Goal: Information Seeking & Learning: Learn about a topic

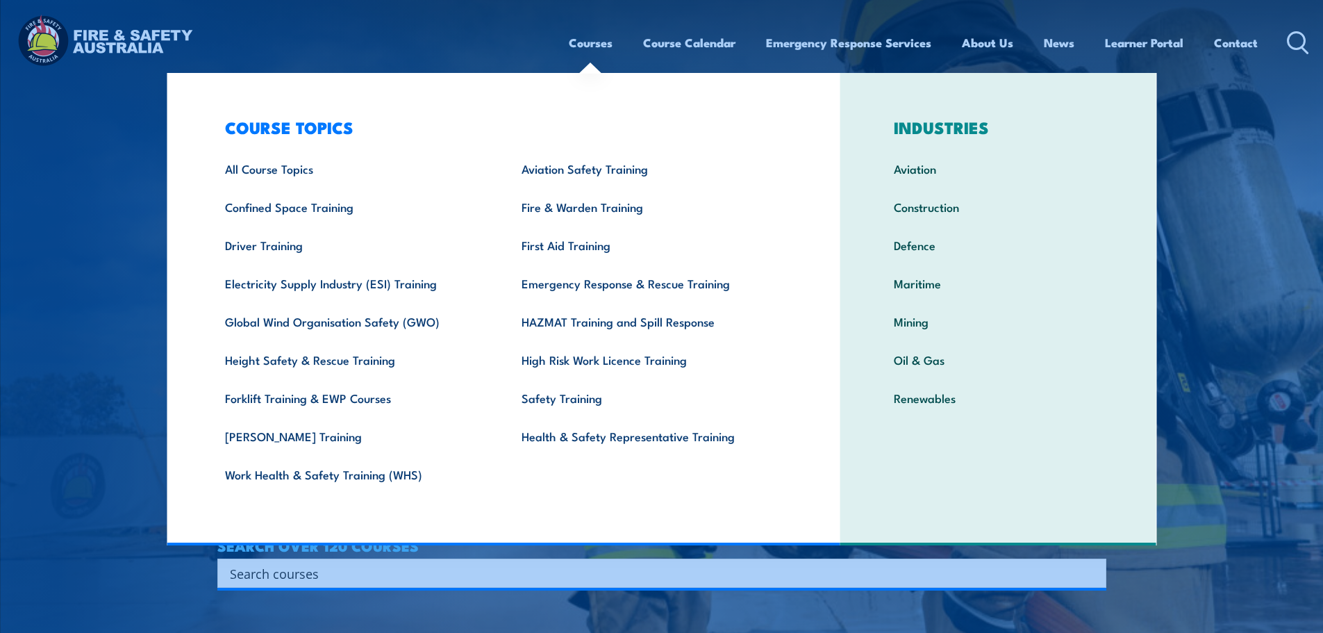
click at [570, 48] on link "Courses" at bounding box center [591, 42] width 44 height 37
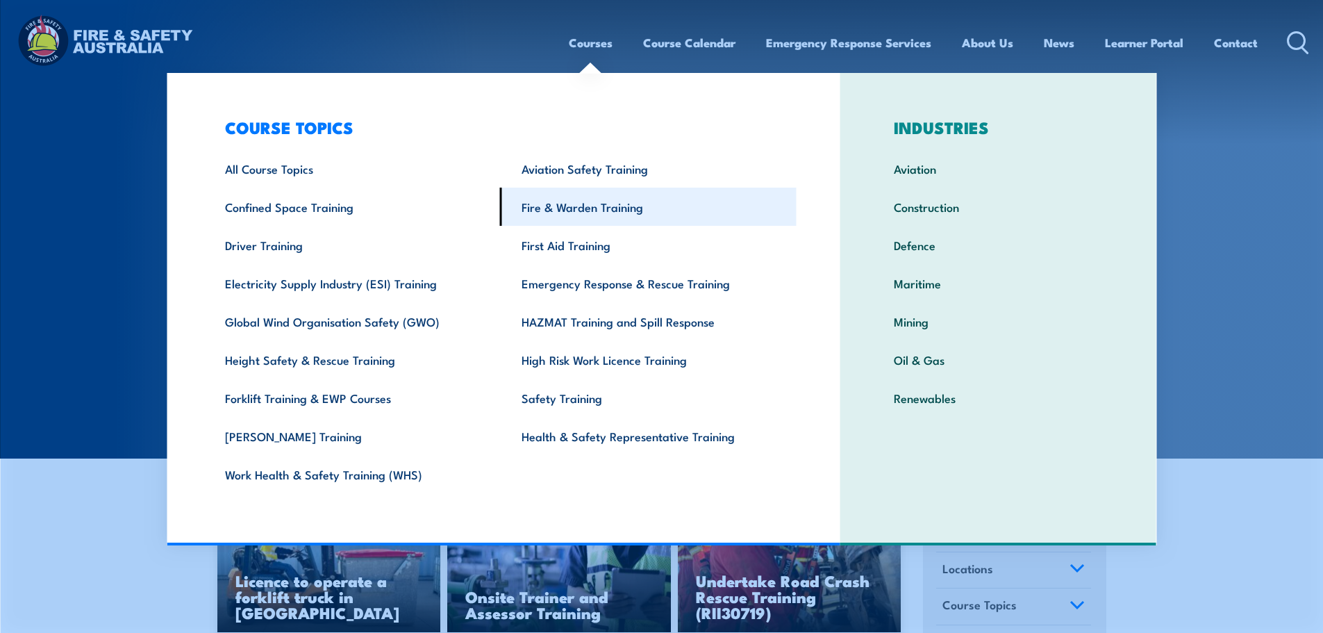
click at [573, 204] on link "Fire & Warden Training" at bounding box center [648, 207] width 297 height 38
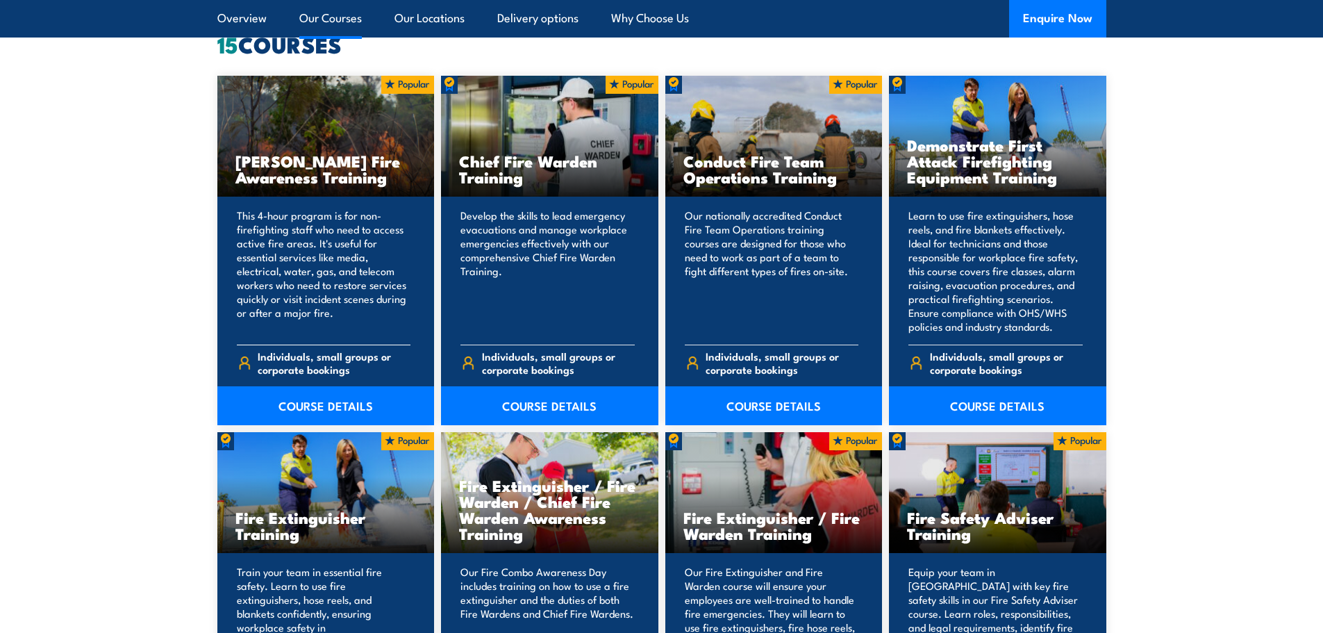
scroll to position [1111, 0]
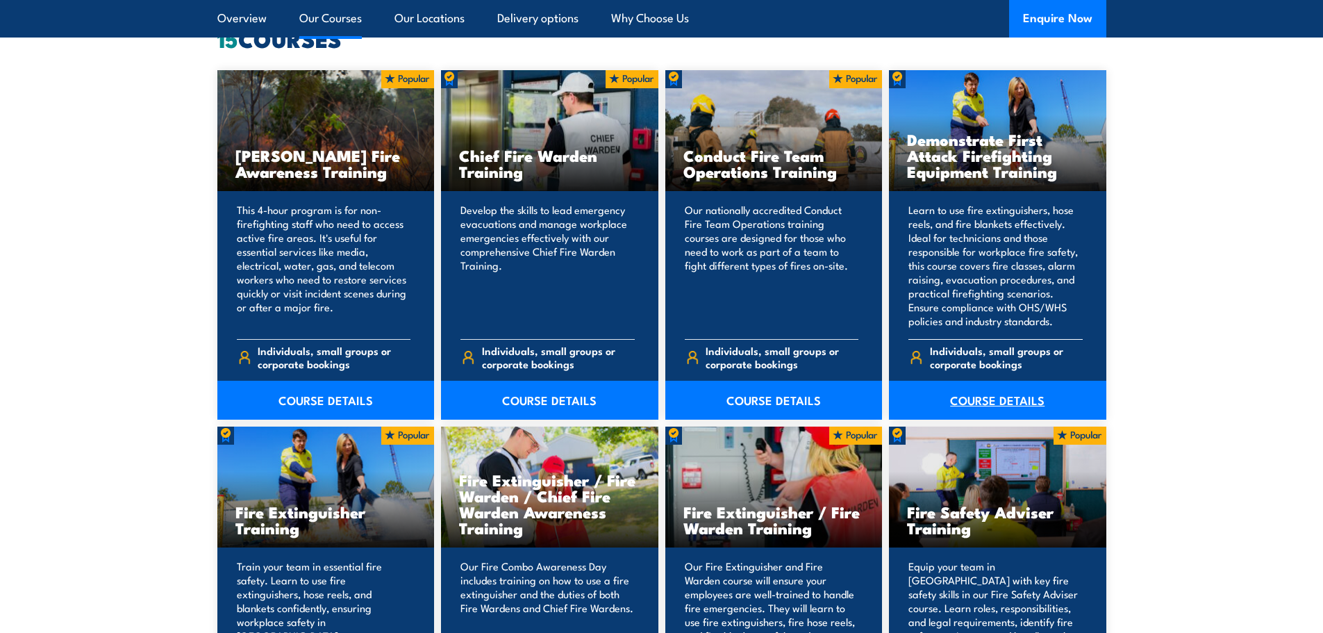
click at [975, 399] on link "COURSE DETAILS" at bounding box center [997, 400] width 217 height 39
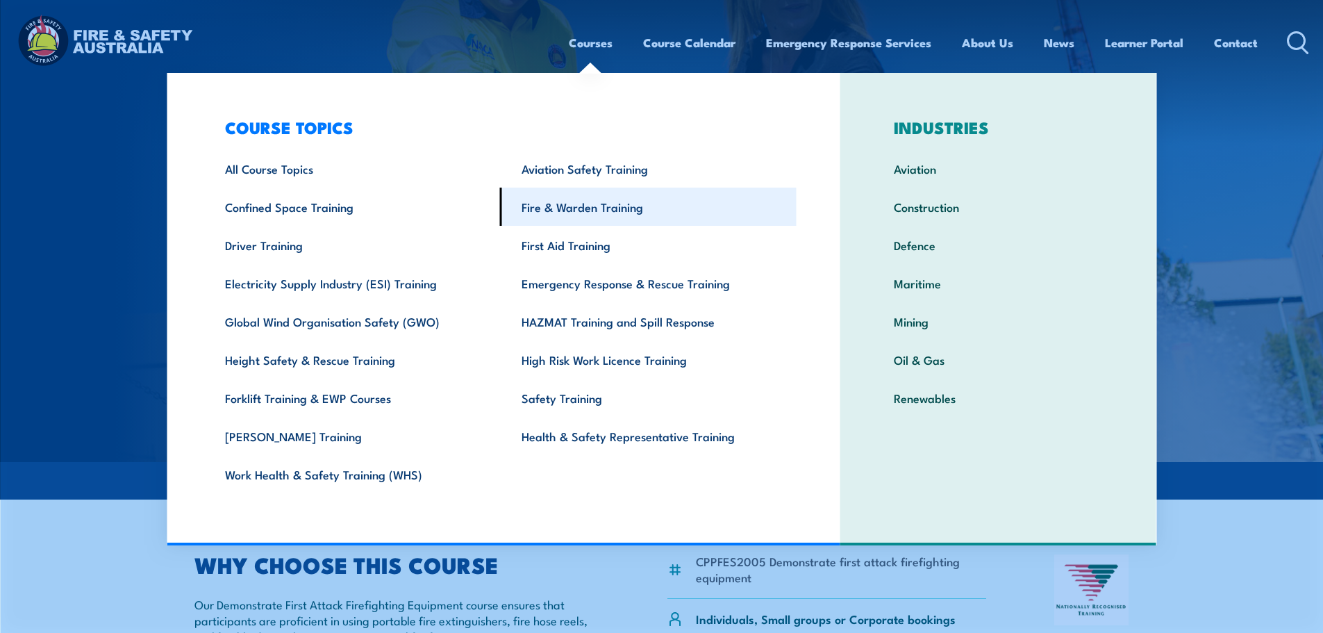
click at [573, 208] on link "Fire & Warden Training" at bounding box center [648, 207] width 297 height 38
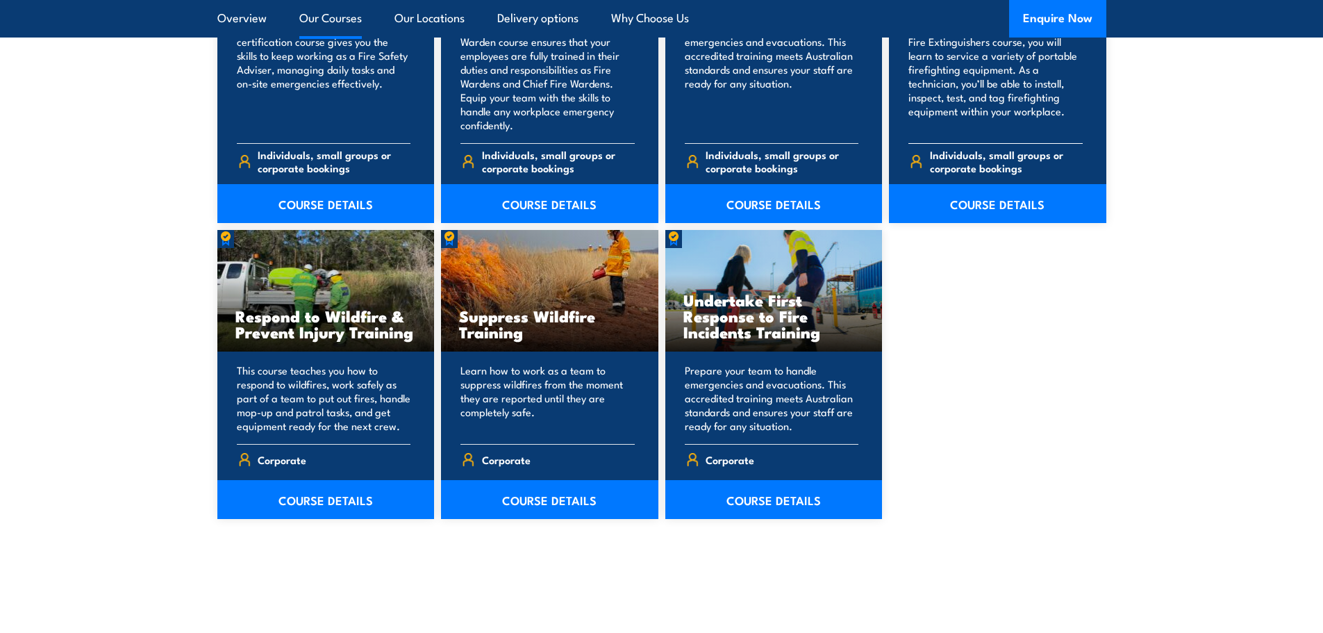
scroll to position [2014, 0]
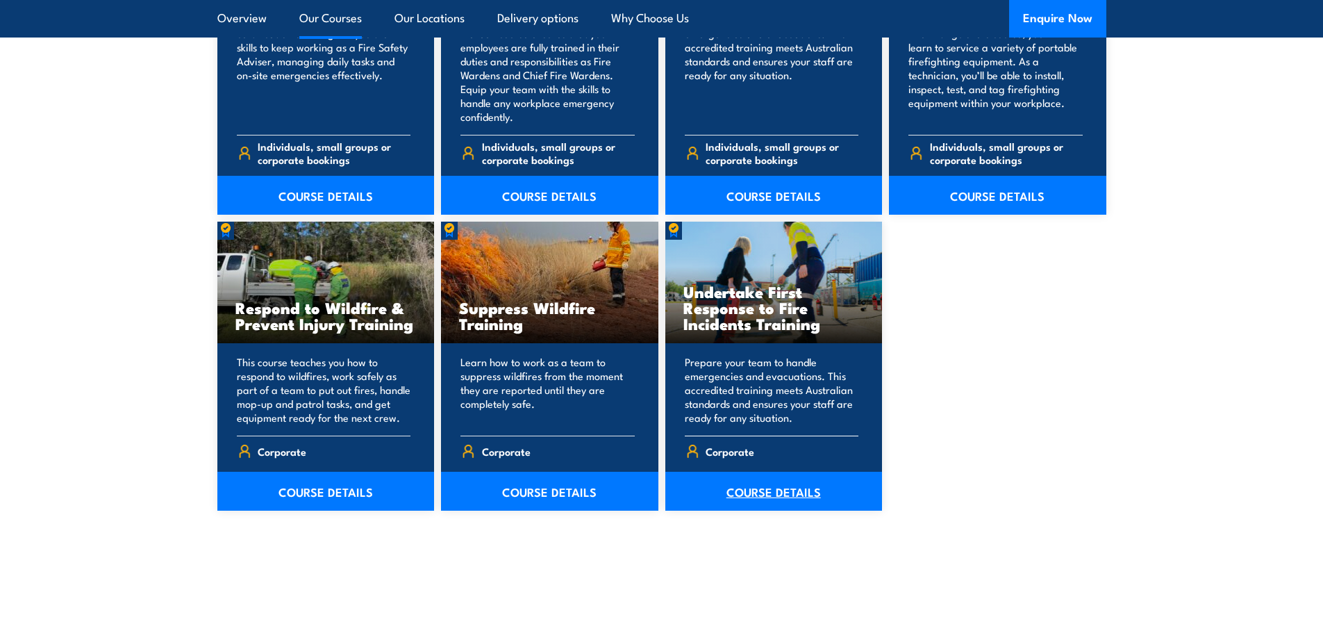
click at [765, 490] on link "COURSE DETAILS" at bounding box center [773, 491] width 217 height 39
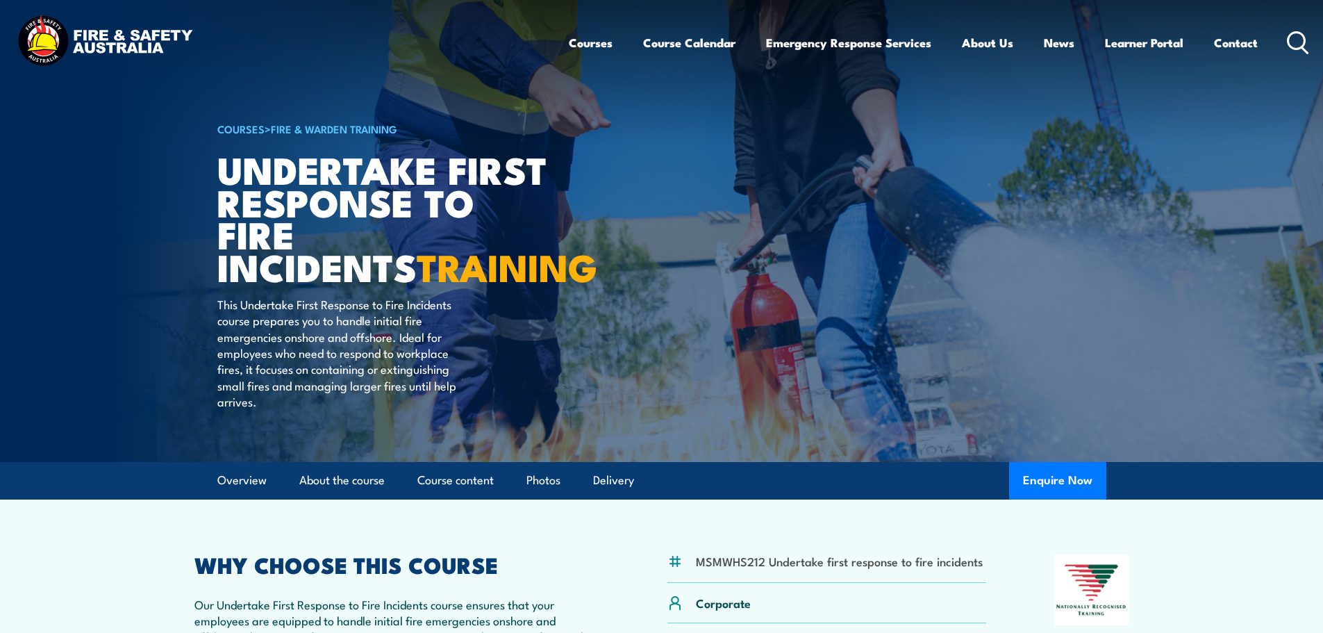
scroll to position [417, 0]
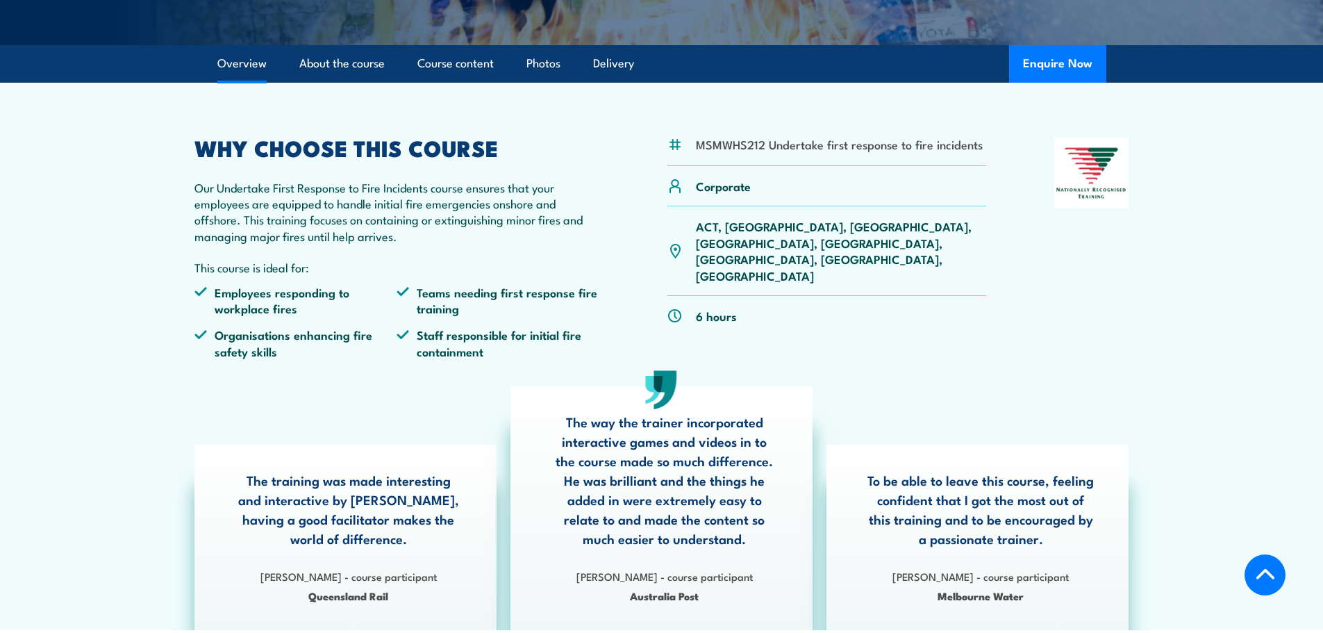
click at [1025, 293] on div "MSMWHS212 Undertake first response to fire incidents Corporate ACT, NSW, NT, QL…" at bounding box center [661, 254] width 935 height 233
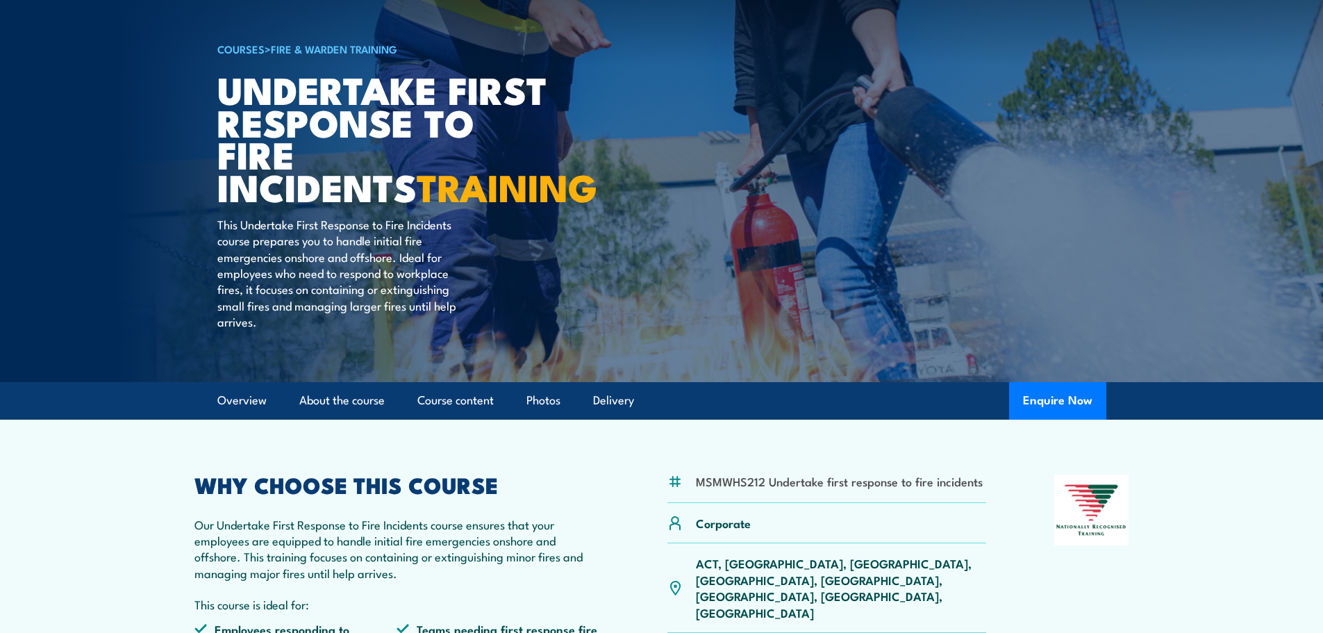
scroll to position [0, 0]
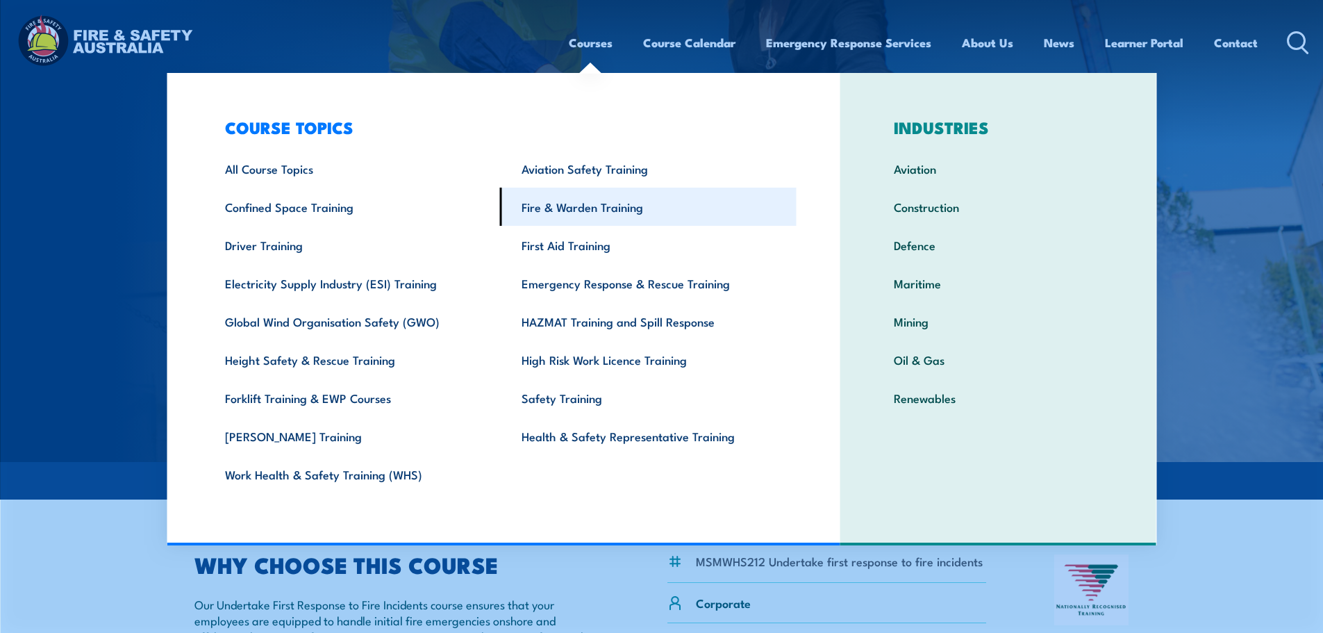
click at [572, 206] on link "Fire & Warden Training" at bounding box center [648, 207] width 297 height 38
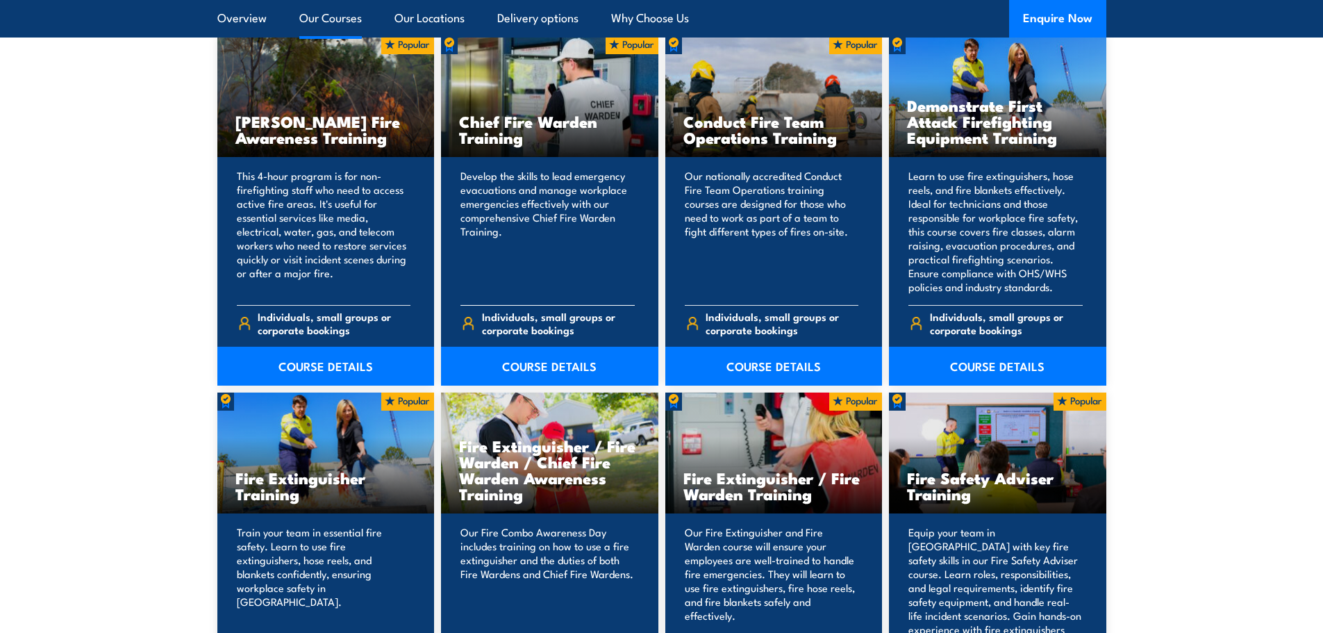
scroll to position [1111, 0]
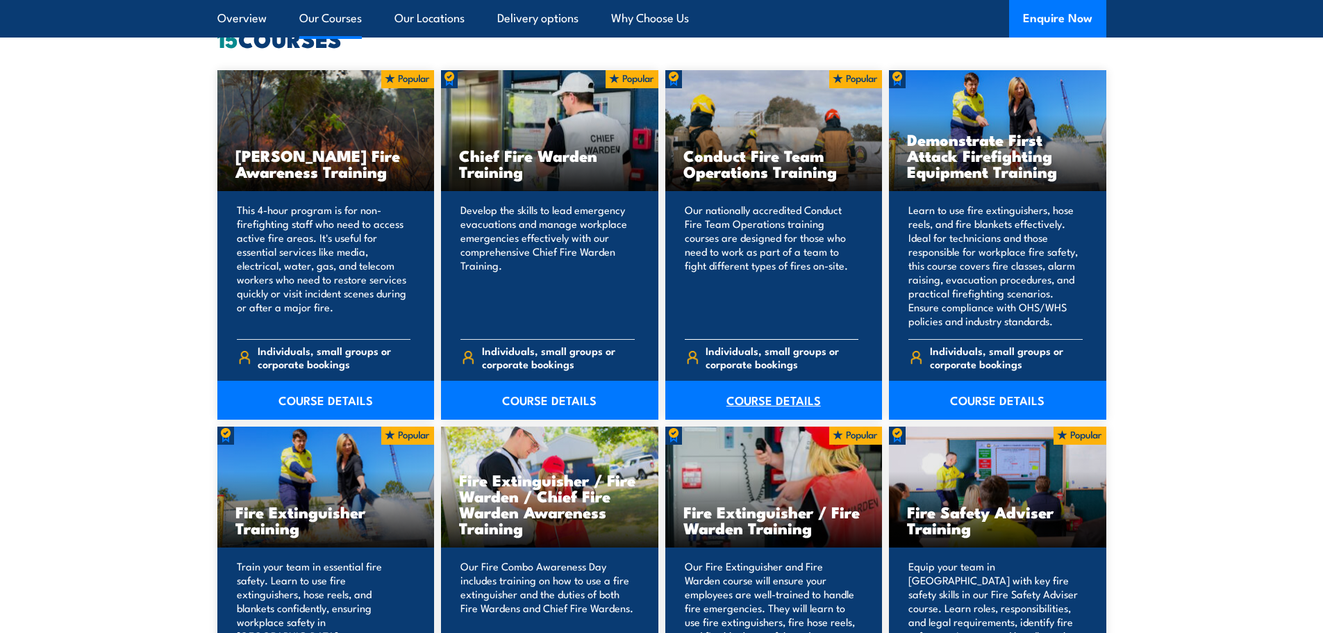
click at [751, 399] on link "COURSE DETAILS" at bounding box center [773, 400] width 217 height 39
